Goal: Information Seeking & Learning: Learn about a topic

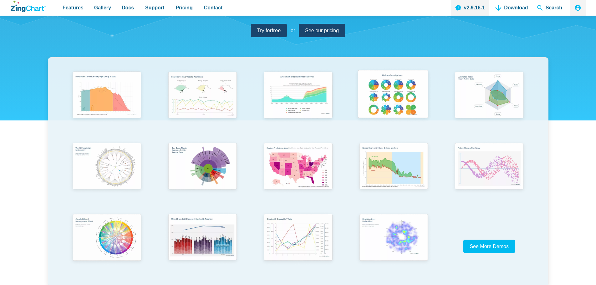
scroll to position [94, 0]
click at [397, 108] on img "App Content" at bounding box center [392, 95] width 79 height 56
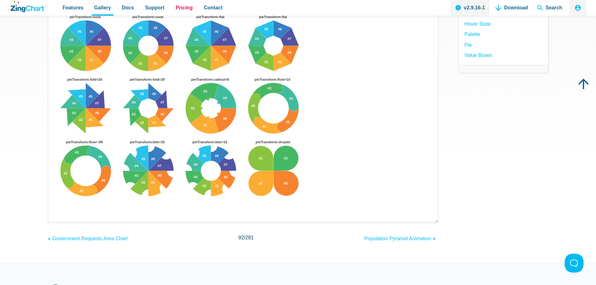
click at [173, 13] on link "Pricing" at bounding box center [184, 8] width 22 height 16
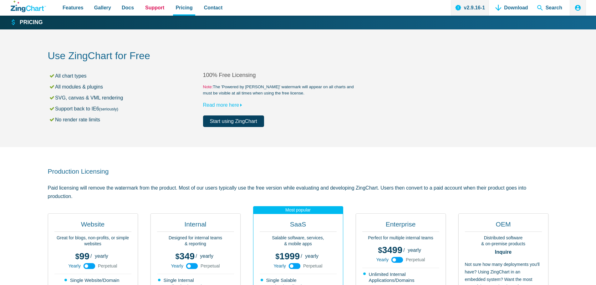
click at [159, 8] on span "Support" at bounding box center [154, 7] width 19 height 8
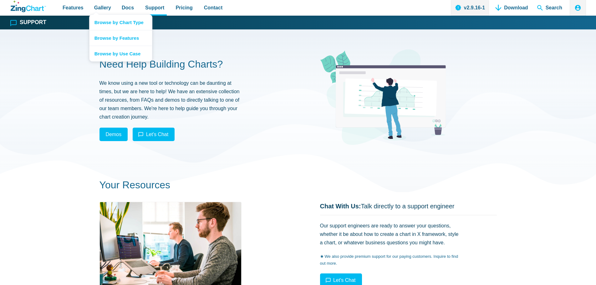
click at [113, 12] on div "Gallery Browse by Chart Type Browse by Features Browse by Use Case" at bounding box center [102, 8] width 27 height 16
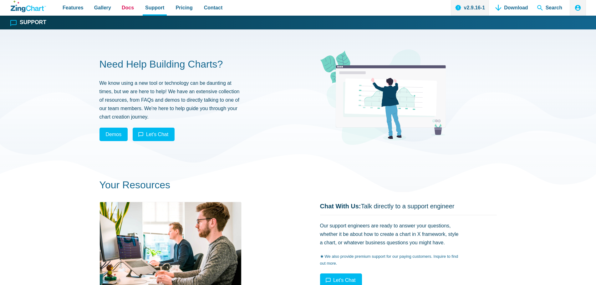
click at [119, 10] on link "Docs" at bounding box center [127, 8] width 17 height 16
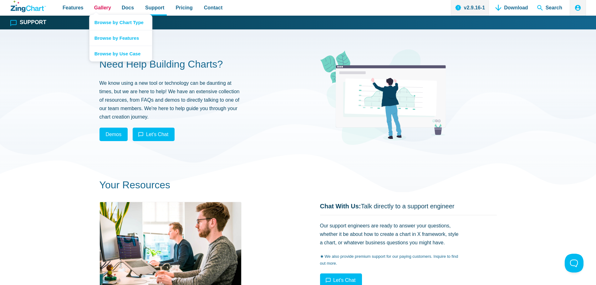
click at [105, 12] on span "Gallery" at bounding box center [102, 7] width 17 height 8
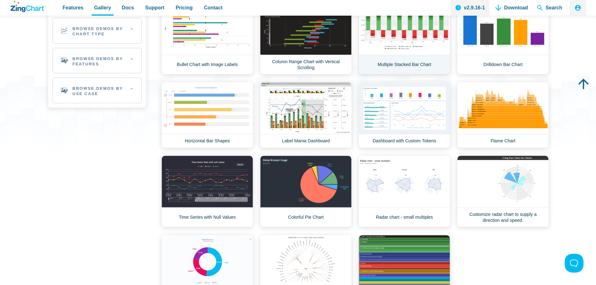
click at [377, 53] on link "Multiple Stacked Bar Chart" at bounding box center [404, 39] width 92 height 72
